Goal: Obtain resource: Obtain resource

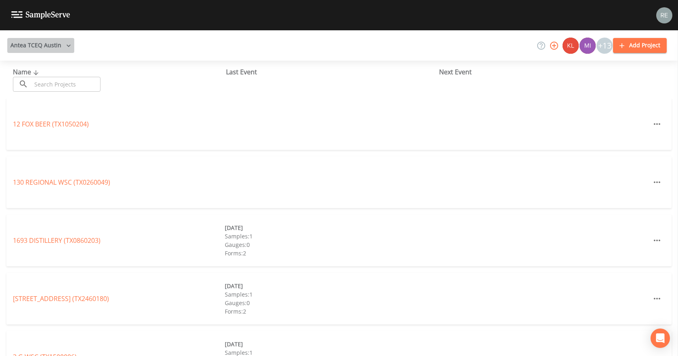
click at [65, 50] on button "Antea TCEQ Austin" at bounding box center [40, 45] width 67 height 15
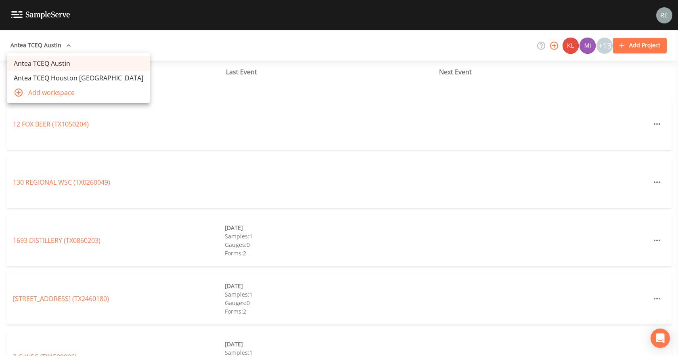
click at [63, 75] on link "Antea TCEQ Houston [GEOGRAPHIC_DATA]" at bounding box center [78, 78] width 142 height 15
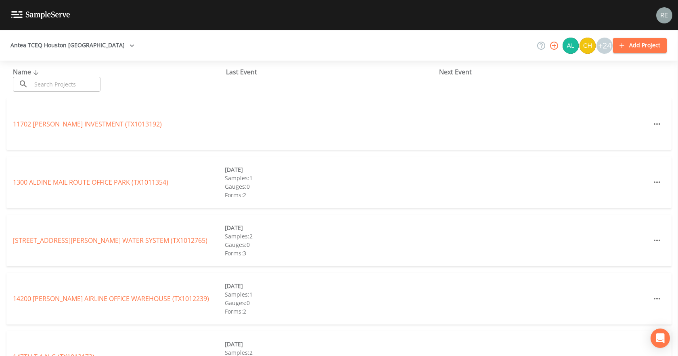
click at [71, 82] on input "text" at bounding box center [65, 84] width 69 height 15
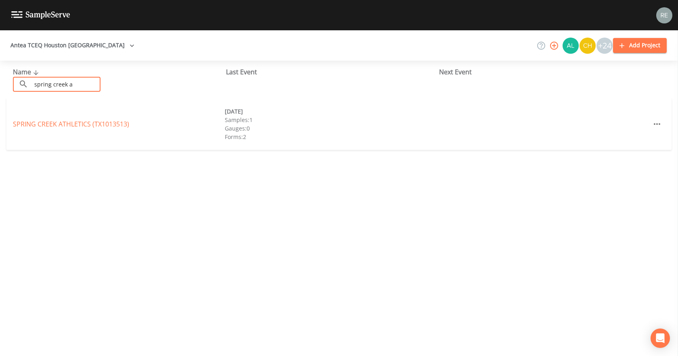
type input "spring creek a"
click at [63, 123] on link "SPRING CREEK ATHLETICS (TX1013513)" at bounding box center [71, 123] width 116 height 9
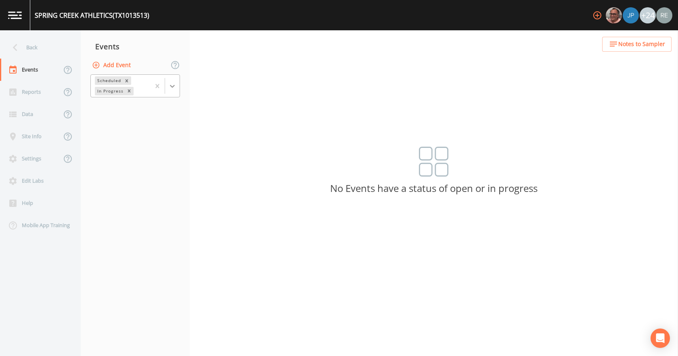
click at [177, 80] on div at bounding box center [172, 86] width 15 height 15
click at [142, 109] on div "Completed" at bounding box center [135, 109] width 90 height 14
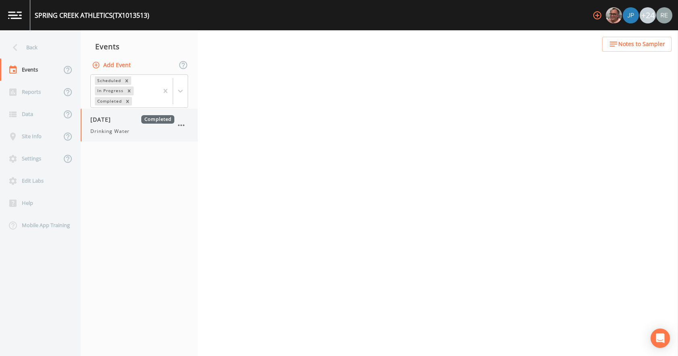
click at [128, 125] on div "08/12/2025 Completed Drinking Water" at bounding box center [132, 125] width 84 height 20
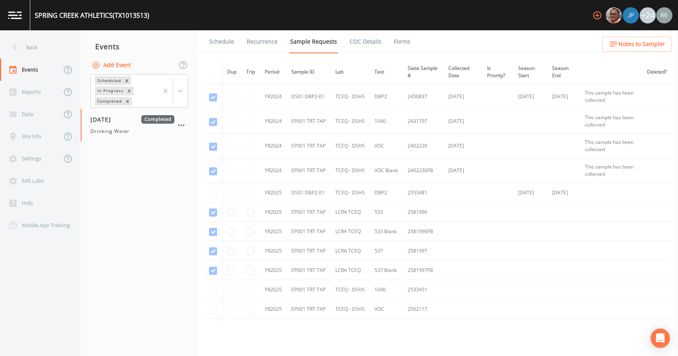
click at [400, 41] on link "Forms" at bounding box center [402, 41] width 19 height 23
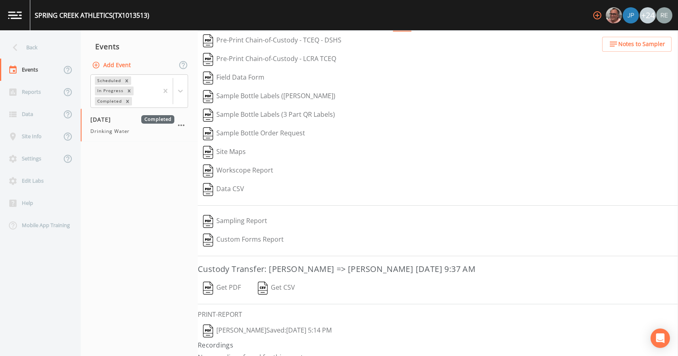
scroll to position [34, 0]
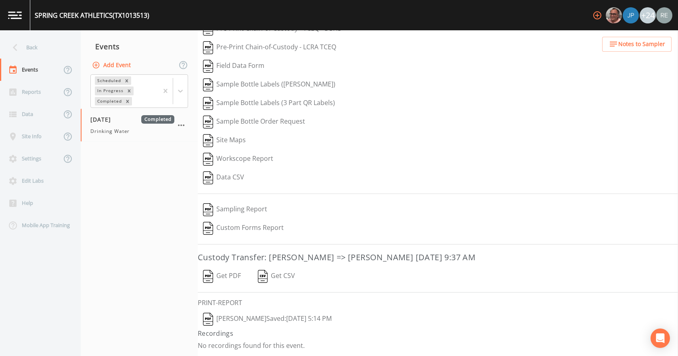
click at [283, 316] on button "Reagan Janecek  Saved: August 20, 2025 5:14 PM" at bounding box center [267, 319] width 139 height 19
drag, startPoint x: 42, startPoint y: 46, endPoint x: 52, endPoint y: 52, distance: 11.0
click at [42, 47] on div "Back" at bounding box center [36, 47] width 73 height 22
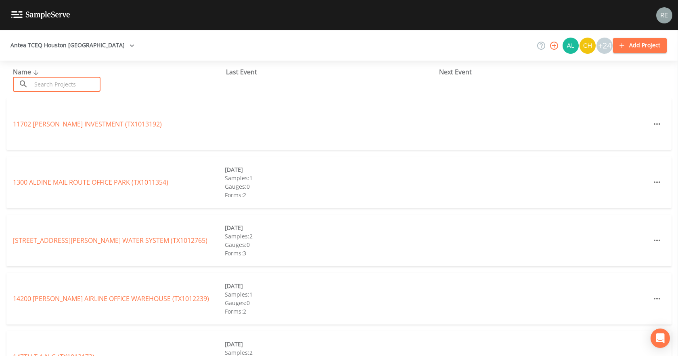
click at [47, 87] on input "text" at bounding box center [65, 84] width 69 height 15
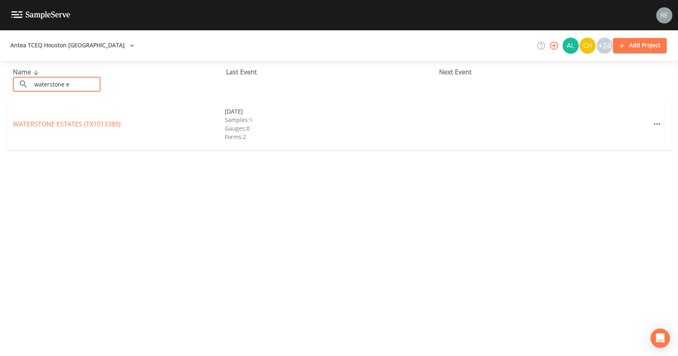
type input "waterstone e"
click at [56, 121] on link "WATERSTONE ESTATES (TX1013389)" at bounding box center [67, 123] width 108 height 9
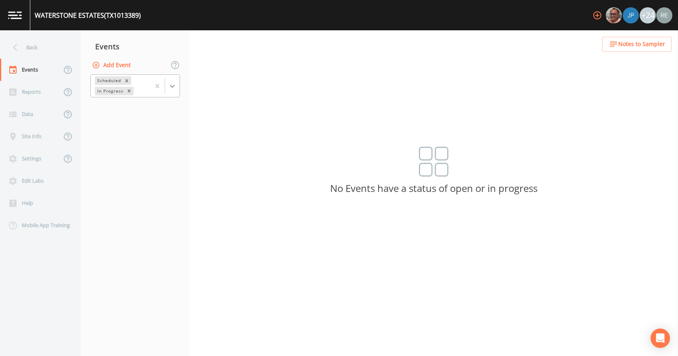
drag, startPoint x: 169, startPoint y: 87, endPoint x: 153, endPoint y: 98, distance: 19.4
click at [168, 87] on div at bounding box center [172, 86] width 15 height 15
click at [132, 111] on div "Completed" at bounding box center [135, 109] width 90 height 14
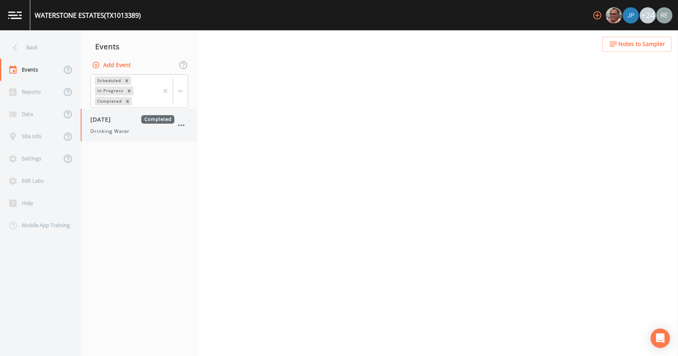
click at [125, 133] on span "Drinking Water" at bounding box center [109, 131] width 39 height 7
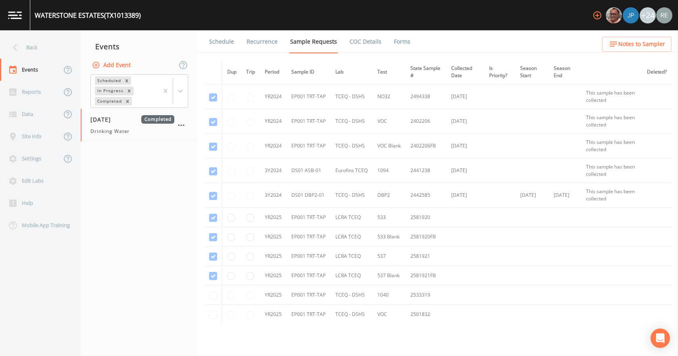
click at [407, 41] on link "Forms" at bounding box center [402, 41] width 19 height 23
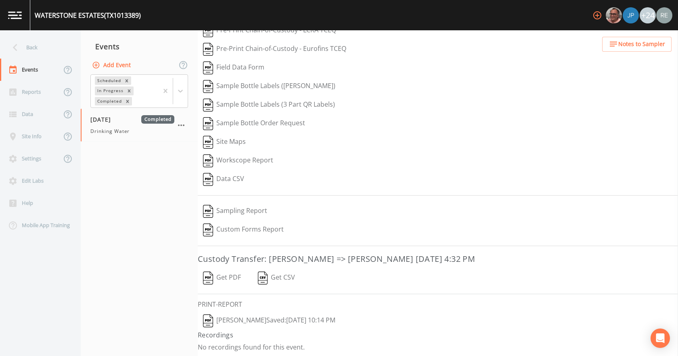
scroll to position [52, 0]
click at [218, 272] on button "Get PDF" at bounding box center [222, 276] width 48 height 19
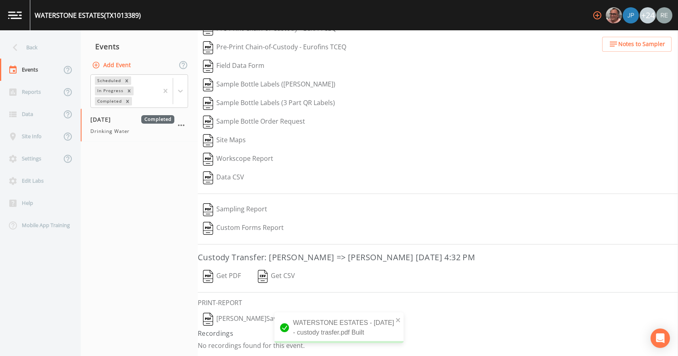
click at [226, 316] on button "Reagan Janecek  Saved: August 12, 2025 10:14 PM" at bounding box center [269, 319] width 143 height 19
